Goal: Transaction & Acquisition: Book appointment/travel/reservation

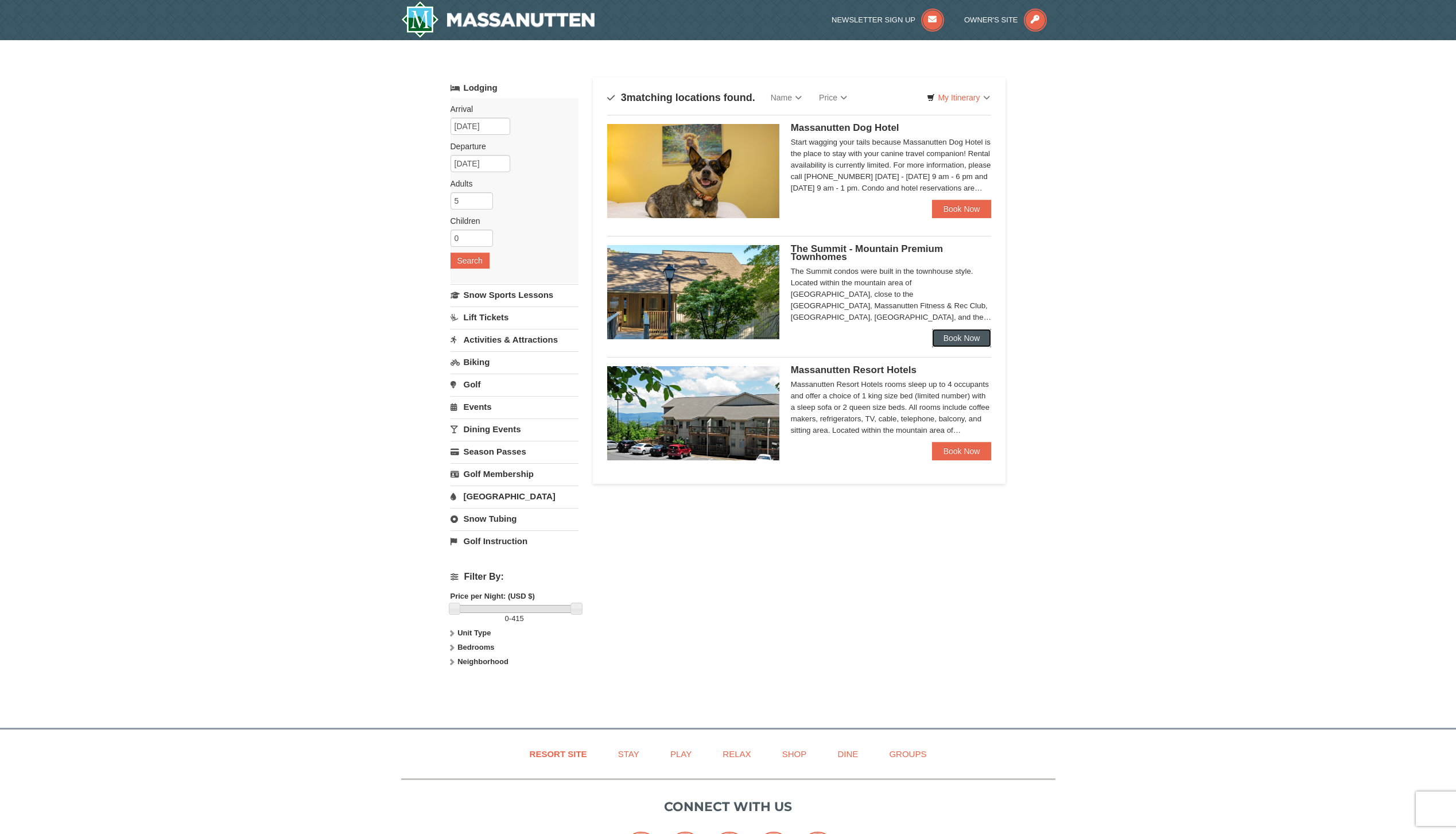
click at [965, 340] on link "Book Now" at bounding box center [962, 338] width 60 height 18
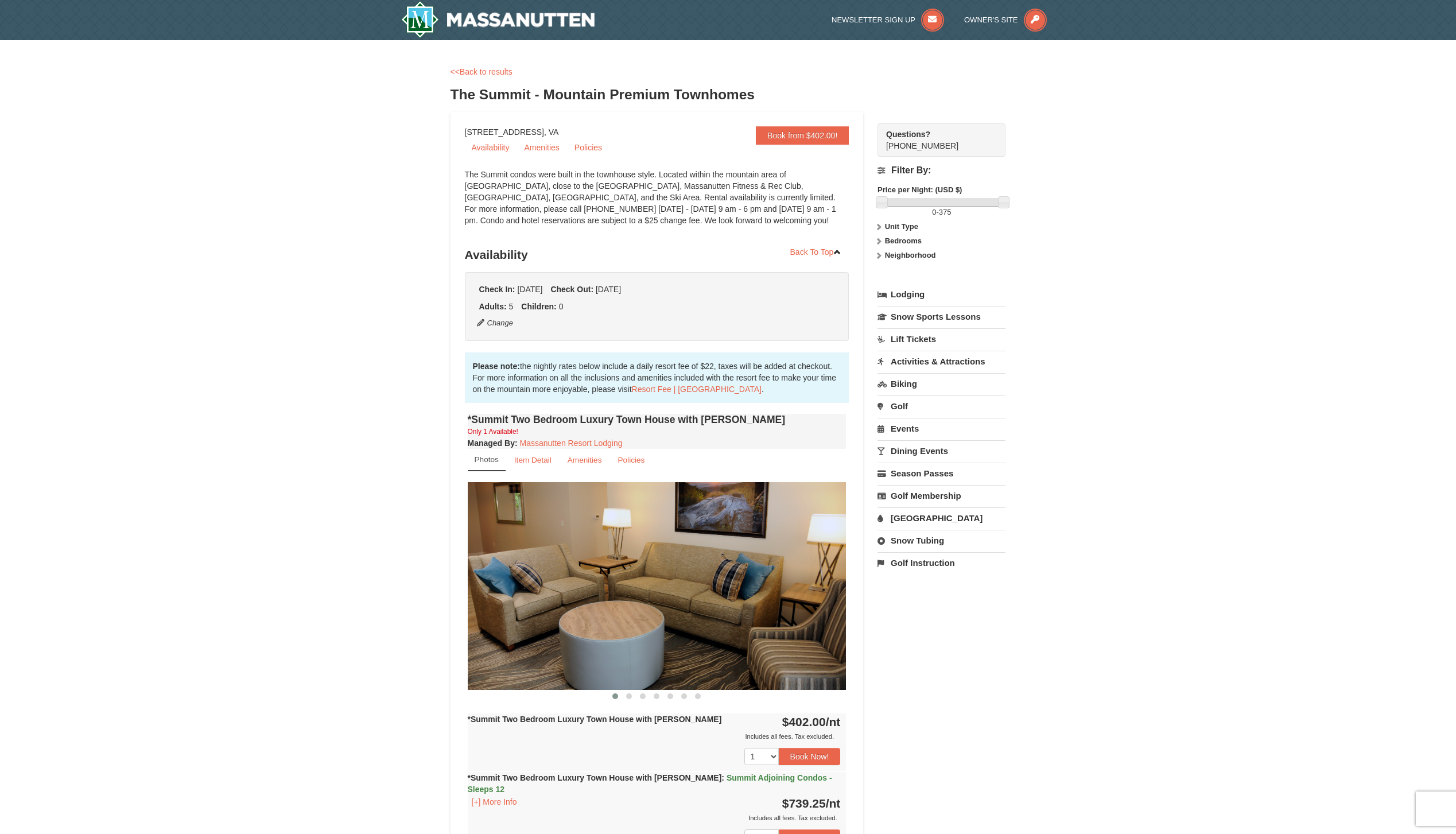
scroll to position [115, 0]
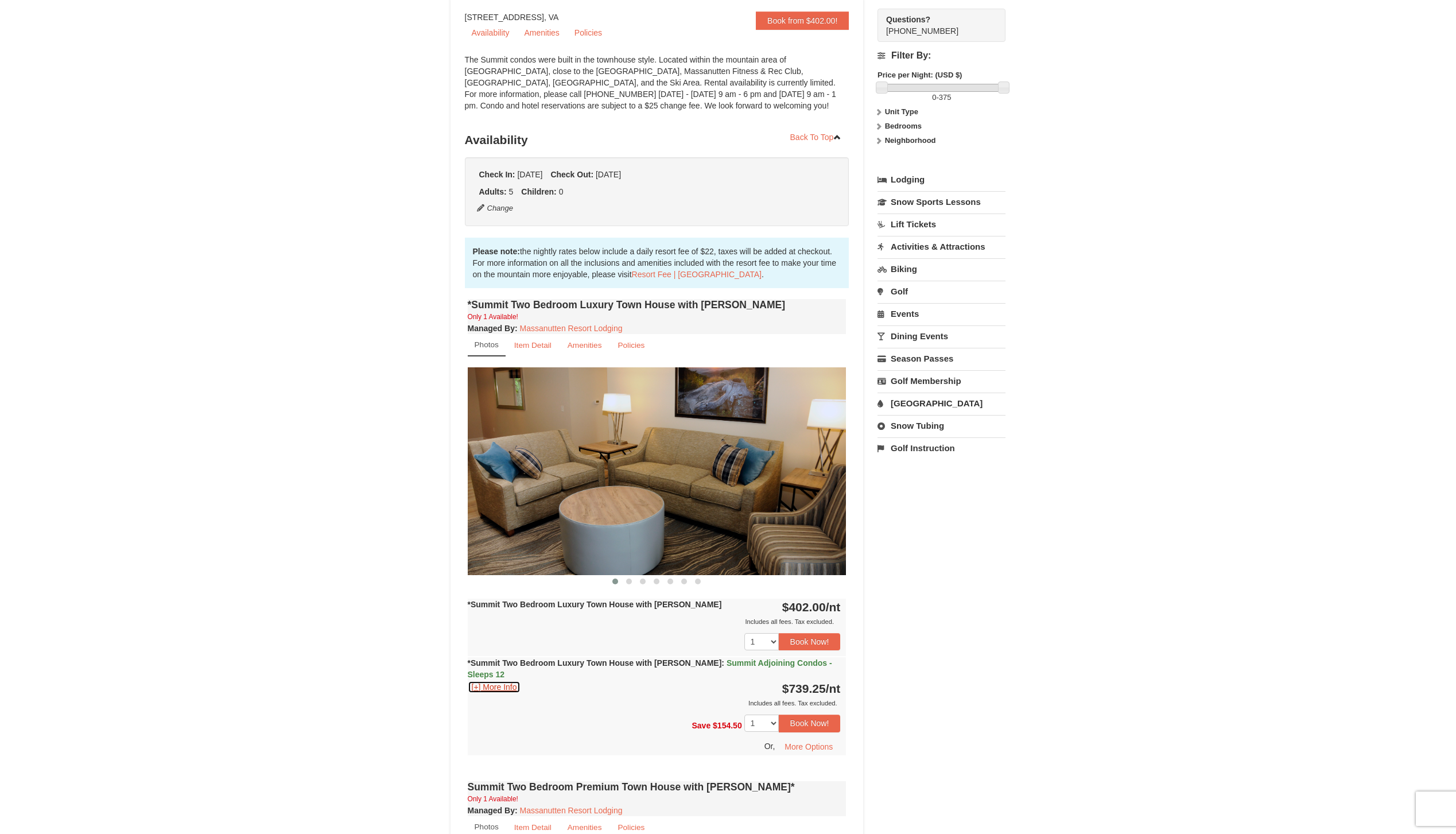
click at [475, 681] on button "[+] More Info" at bounding box center [494, 687] width 54 height 13
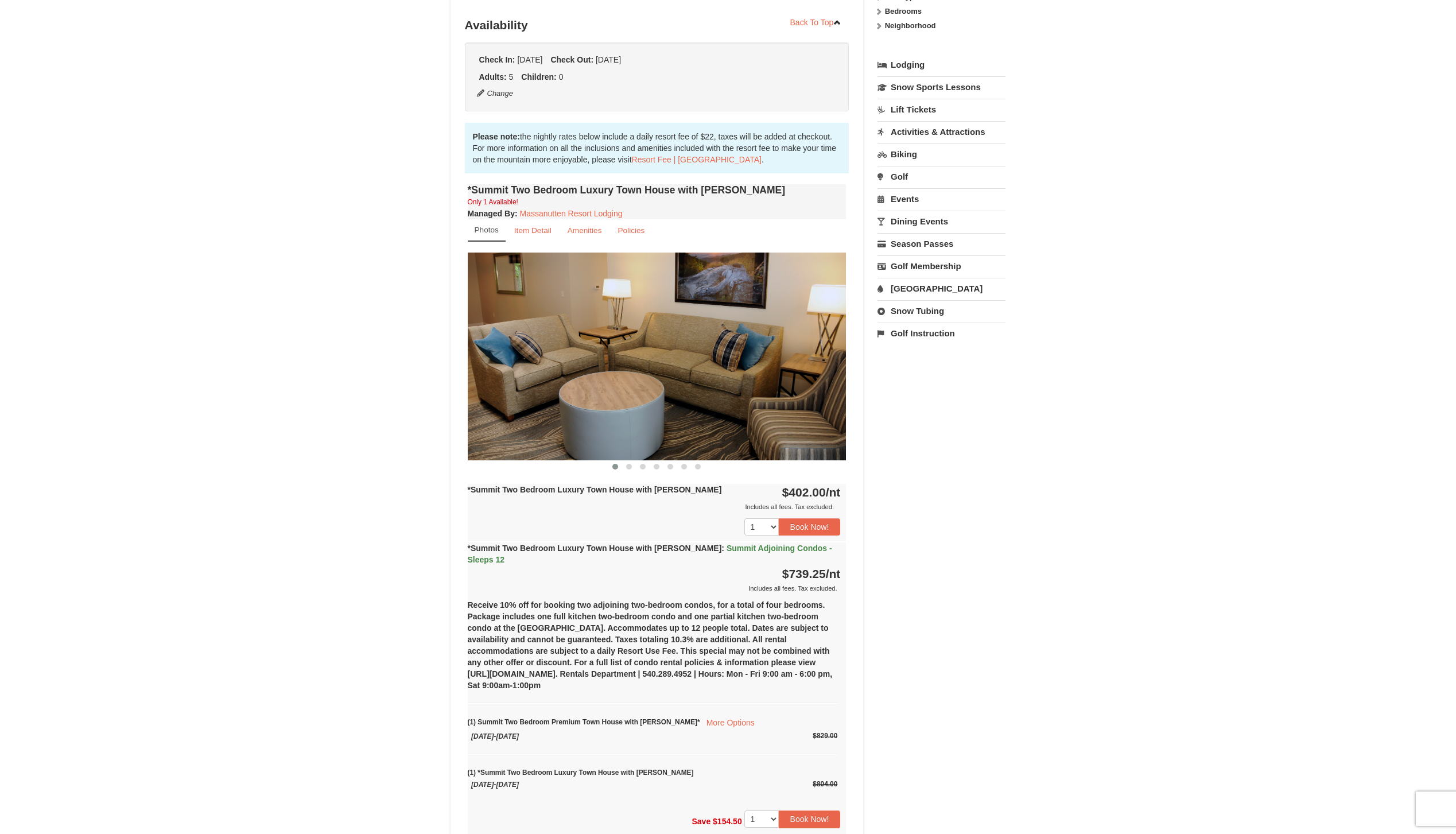
scroll to position [287, 0]
